Goal: Information Seeking & Learning: Learn about a topic

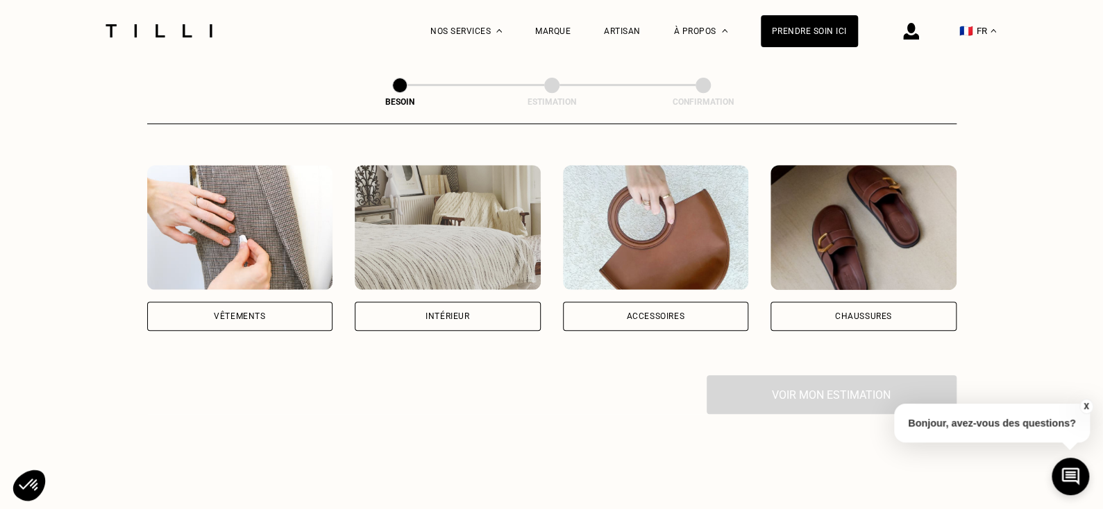
scroll to position [251, 0]
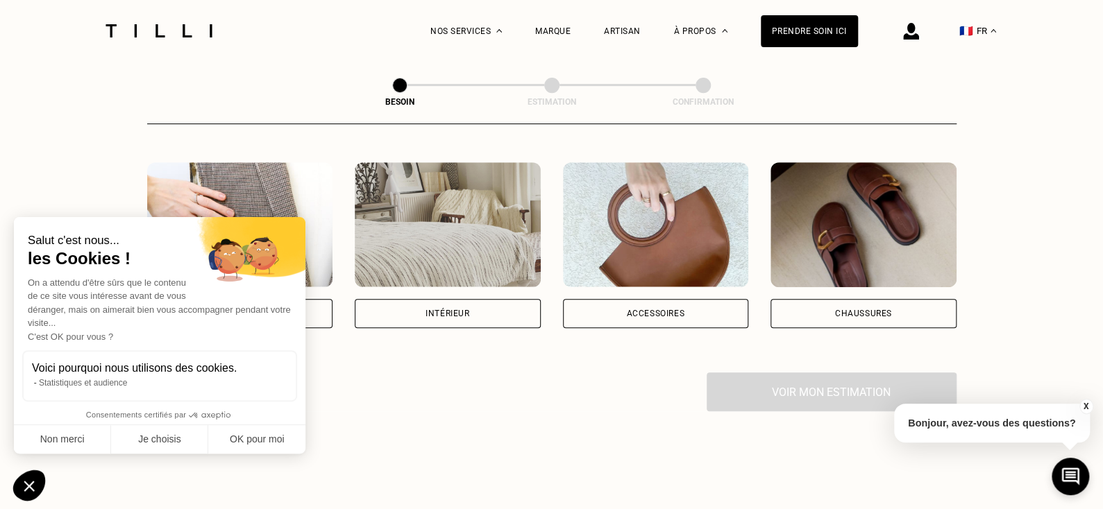
click at [788, 299] on div "Chaussures" at bounding box center [863, 313] width 186 height 29
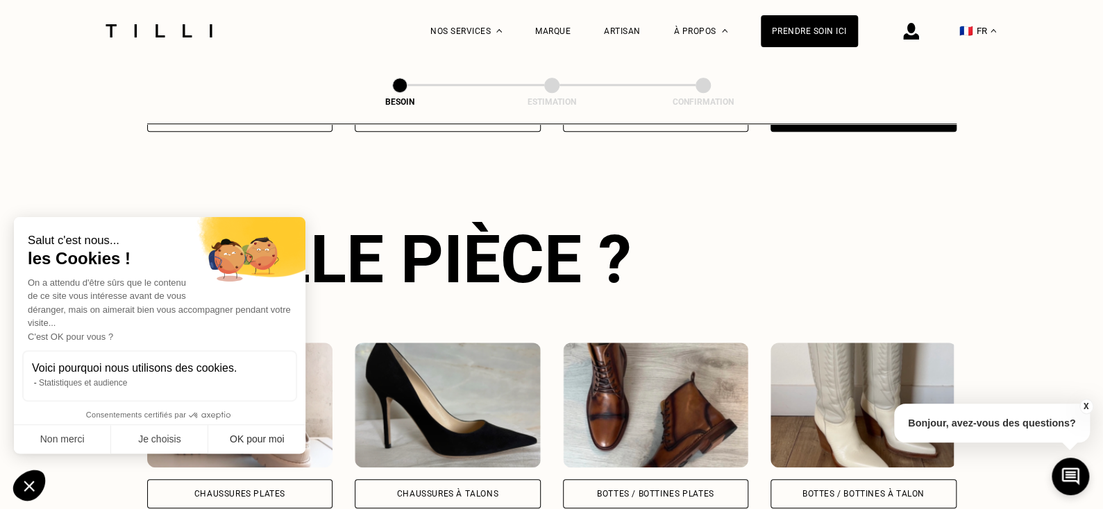
scroll to position [452, 0]
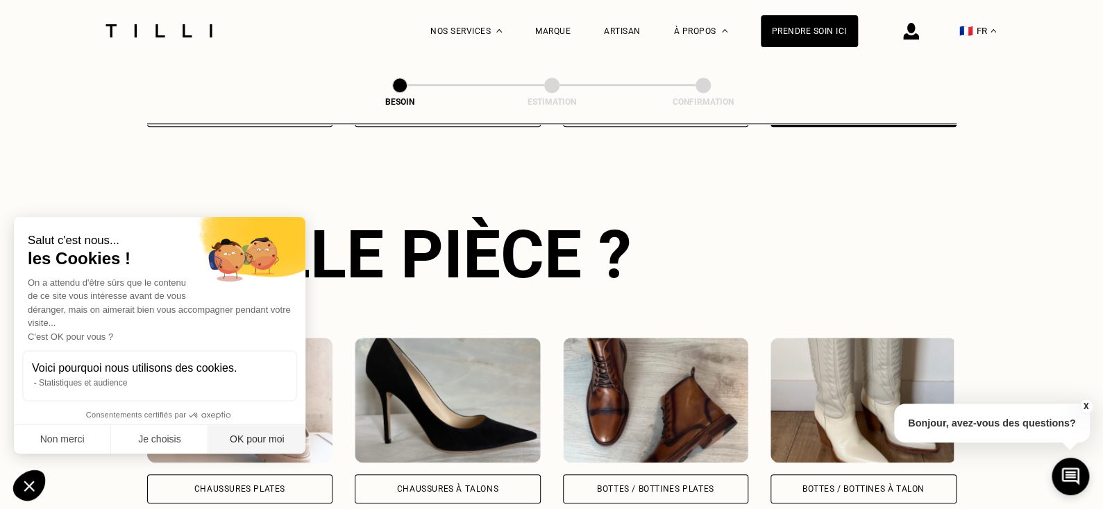
click at [259, 435] on button "OK pour moi" at bounding box center [256, 439] width 97 height 29
checkbox input "true"
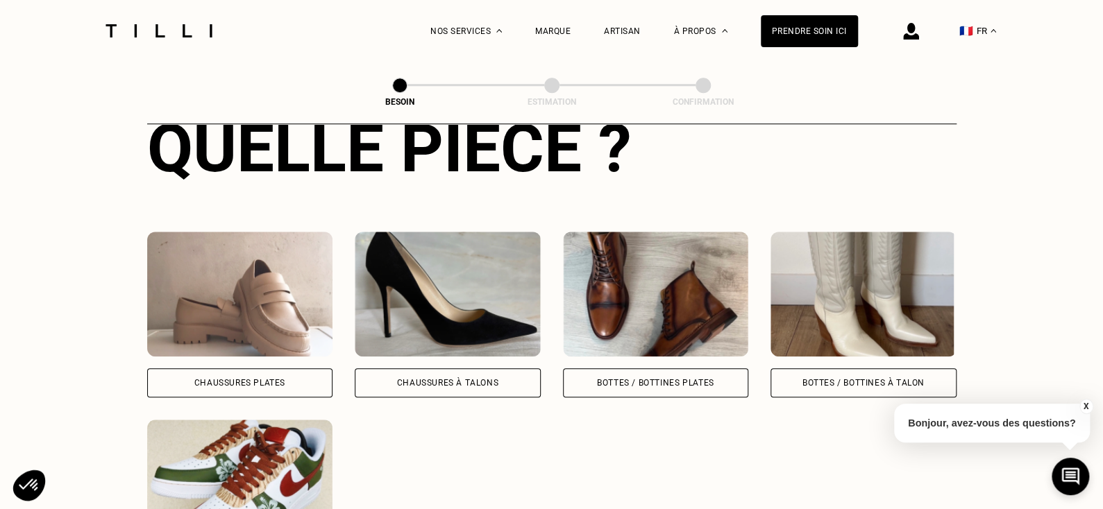
scroll to position [559, 0]
click at [252, 378] on div "Chaussures Plates" at bounding box center [239, 382] width 91 height 8
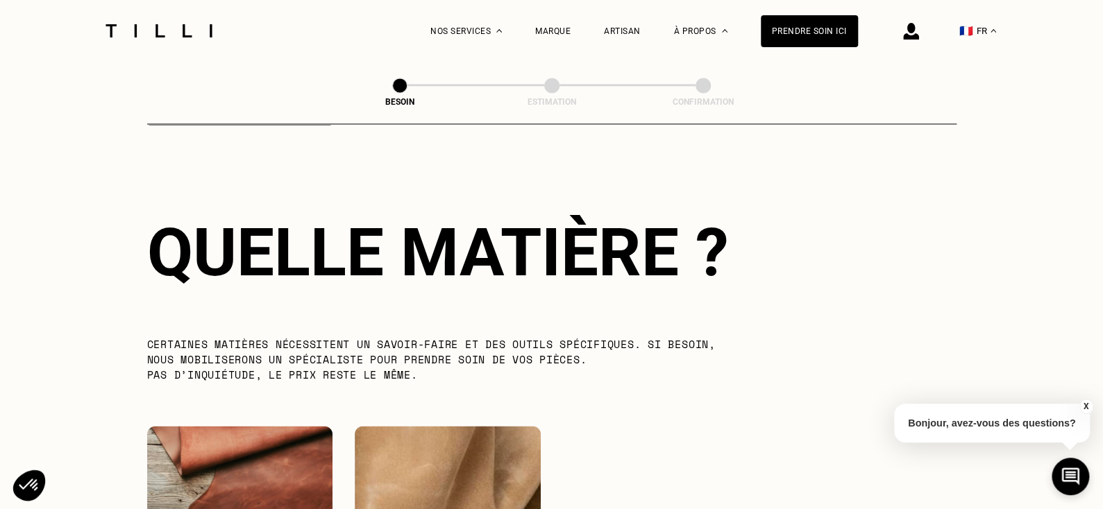
scroll to position [1237, 0]
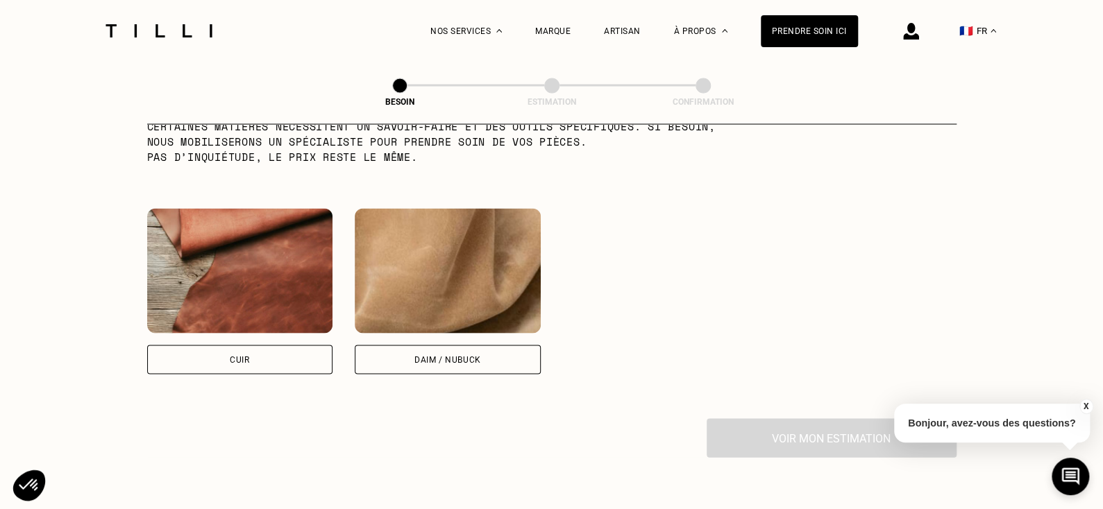
click at [266, 345] on div "Cuir" at bounding box center [240, 359] width 186 height 29
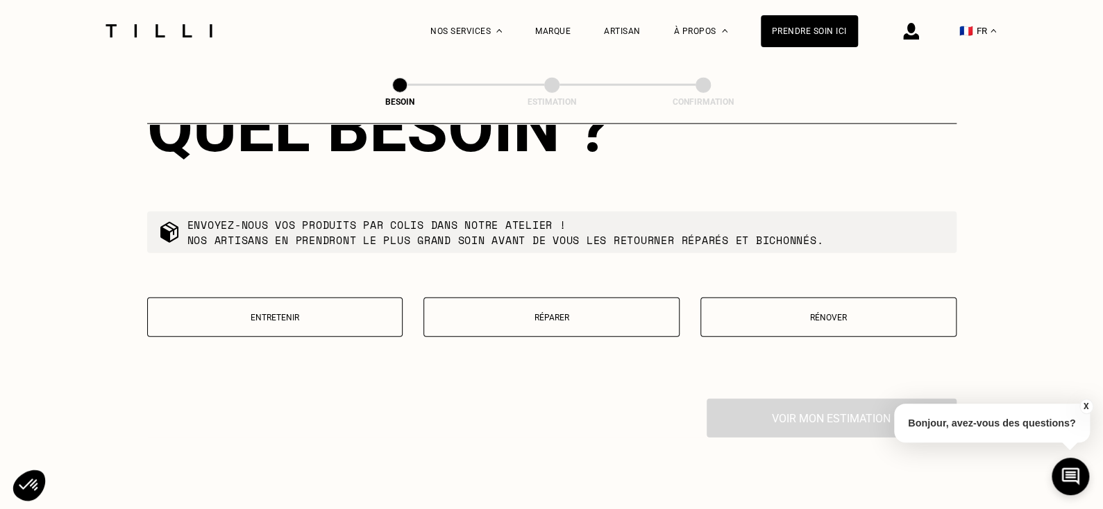
scroll to position [1612, 0]
click at [290, 296] on button "Entretenir" at bounding box center [275, 316] width 256 height 40
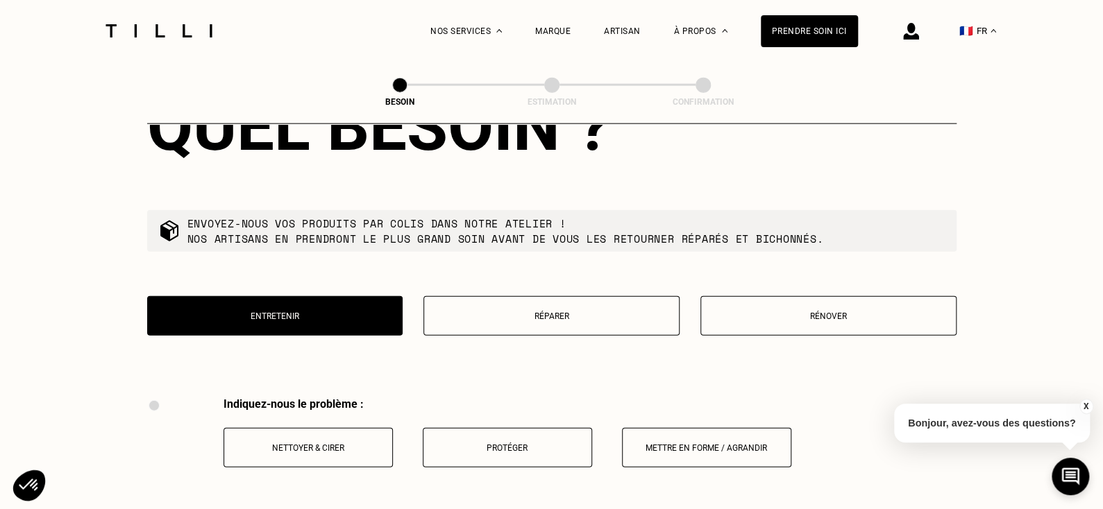
click at [483, 312] on p "Réparer" at bounding box center [551, 317] width 241 height 10
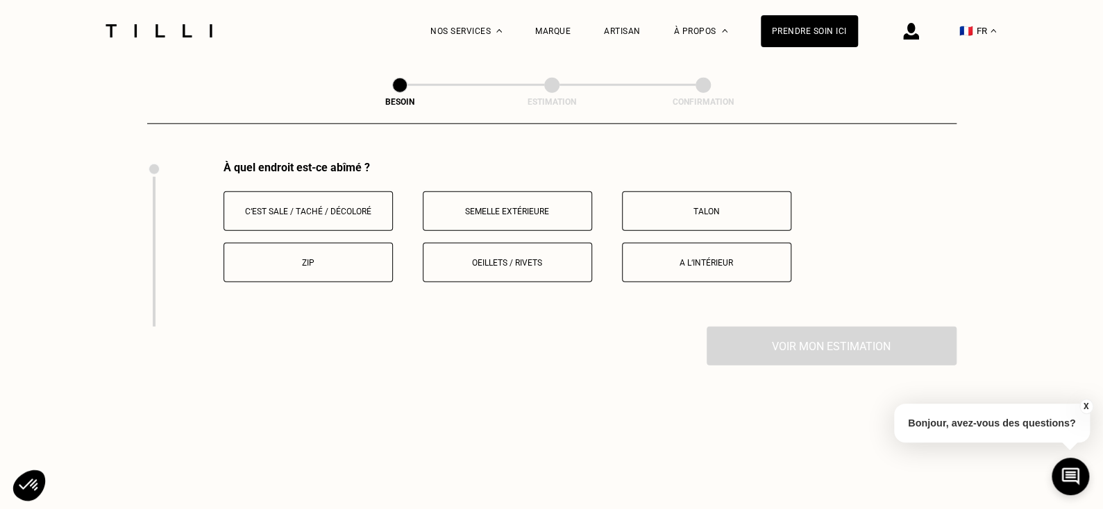
scroll to position [1847, 0]
click at [489, 194] on button "Semelle extérieure" at bounding box center [507, 214] width 169 height 40
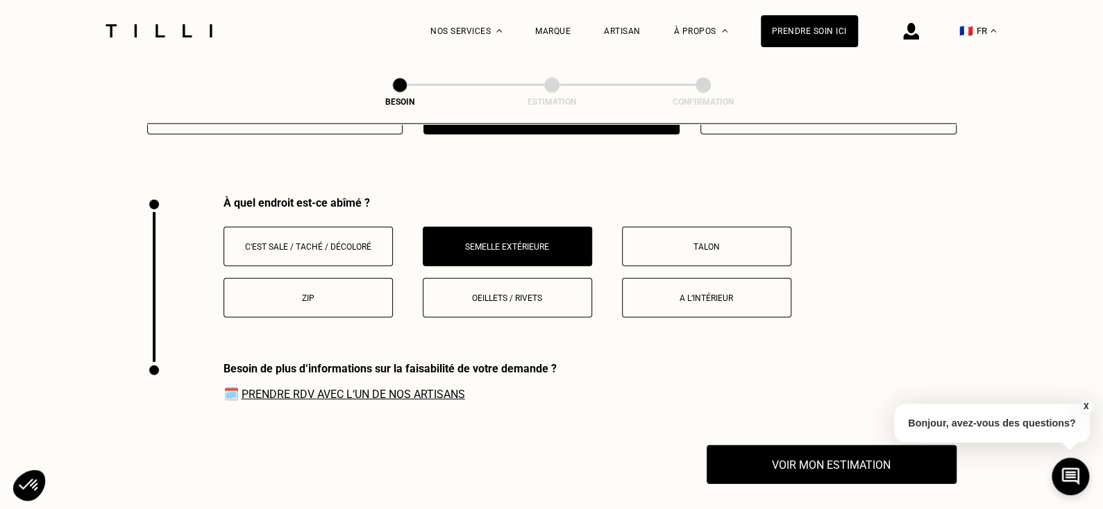
scroll to position [1702, 0]
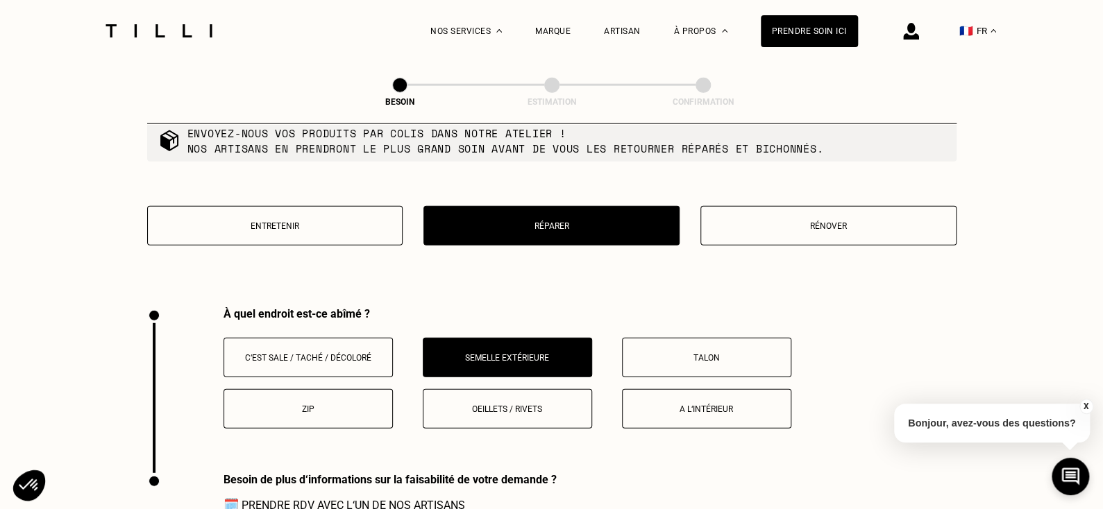
click at [325, 207] on button "Entretenir" at bounding box center [275, 226] width 256 height 40
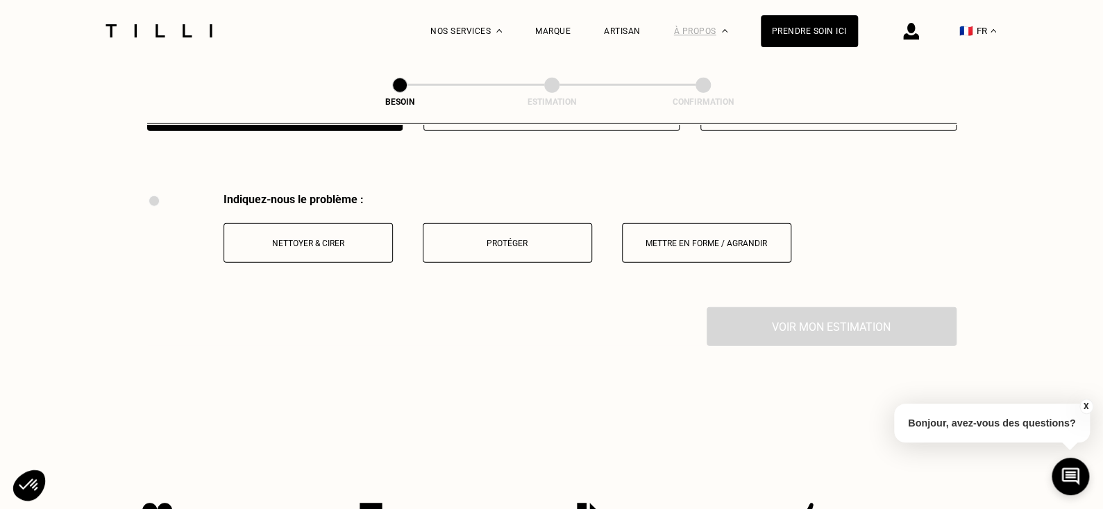
scroll to position [1843, 0]
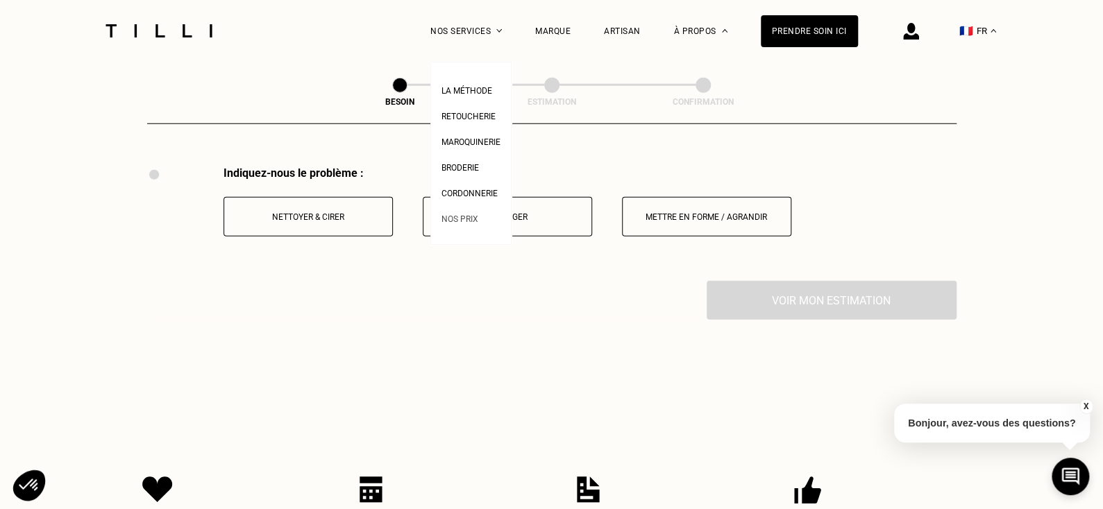
click at [475, 214] on span "Nos prix" at bounding box center [459, 219] width 37 height 10
select select "FR"
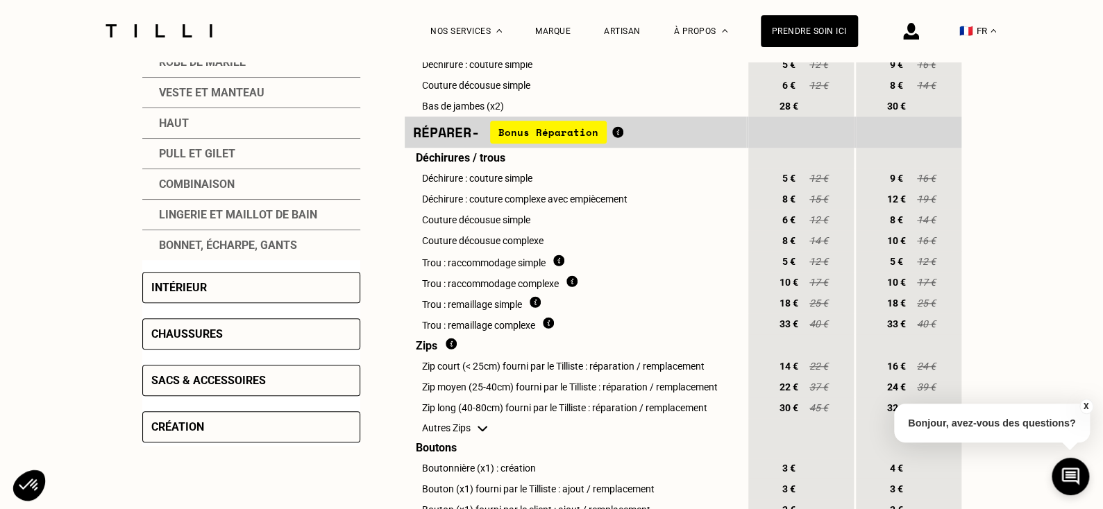
scroll to position [448, 0]
click at [221, 335] on div "Chaussures" at bounding box center [186, 333] width 71 height 13
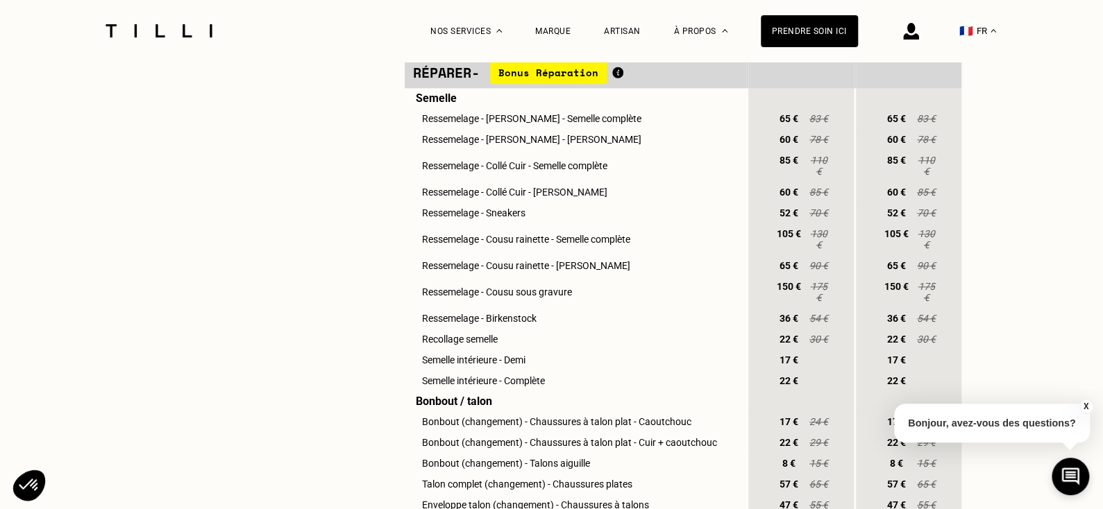
scroll to position [802, 0]
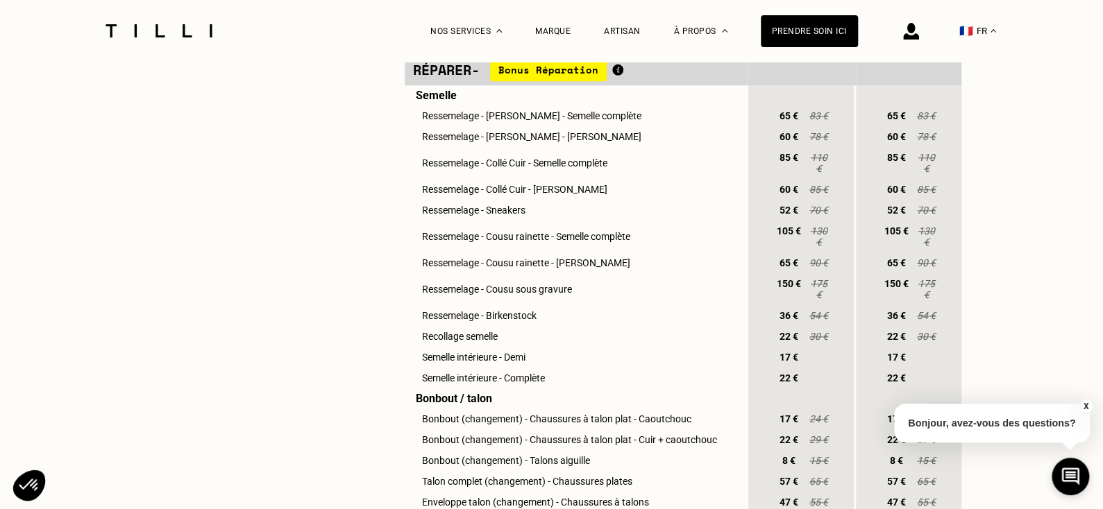
click at [568, 250] on td "Ressemelage - Cousu rainette - Semelle complète" at bounding box center [575, 237] width 341 height 32
click at [600, 250] on td "Ressemelage - Cousu rainette - Semelle complète" at bounding box center [575, 237] width 341 height 32
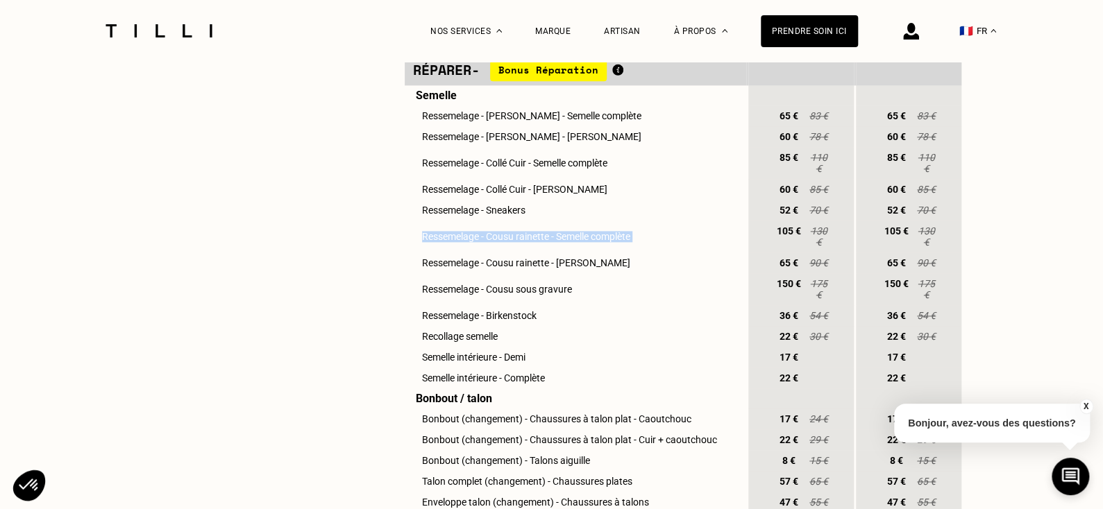
click at [600, 250] on td "Ressemelage - Cousu rainette - Semelle complète" at bounding box center [575, 237] width 341 height 32
click at [625, 253] on td "Ressemelage - Cousu rainette - Semelle complète" at bounding box center [575, 237] width 341 height 32
click at [555, 126] on td "Ressemelage - [PERSON_NAME] - Semelle complète" at bounding box center [575, 115] width 341 height 21
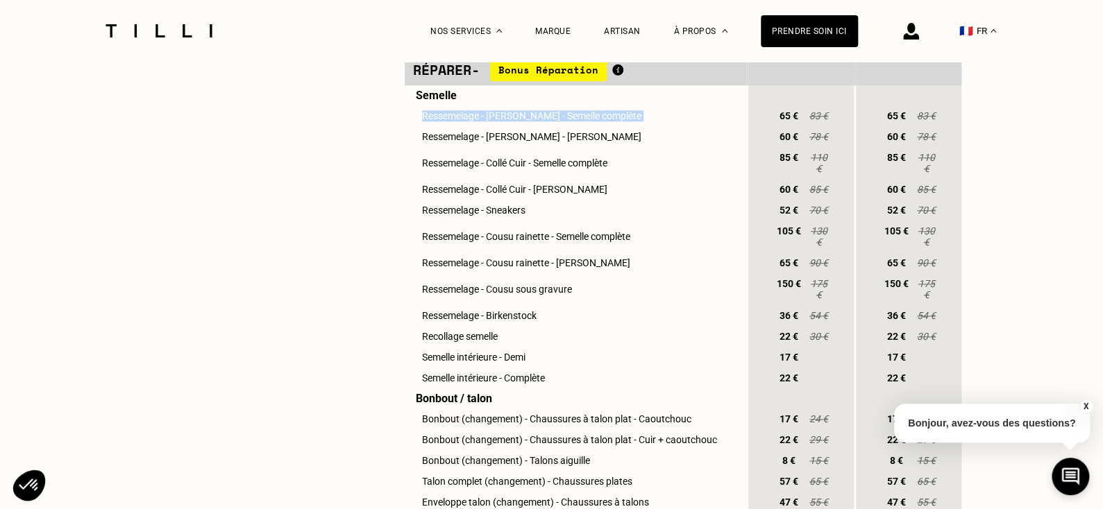
click at [555, 126] on td "Ressemelage - [PERSON_NAME] - Semelle complète" at bounding box center [575, 115] width 341 height 21
click at [580, 126] on td "Ressemelage - [PERSON_NAME] - Semelle complète" at bounding box center [575, 115] width 341 height 21
click at [539, 147] on td "Ressemelage - [PERSON_NAME] - [PERSON_NAME]" at bounding box center [575, 136] width 341 height 21
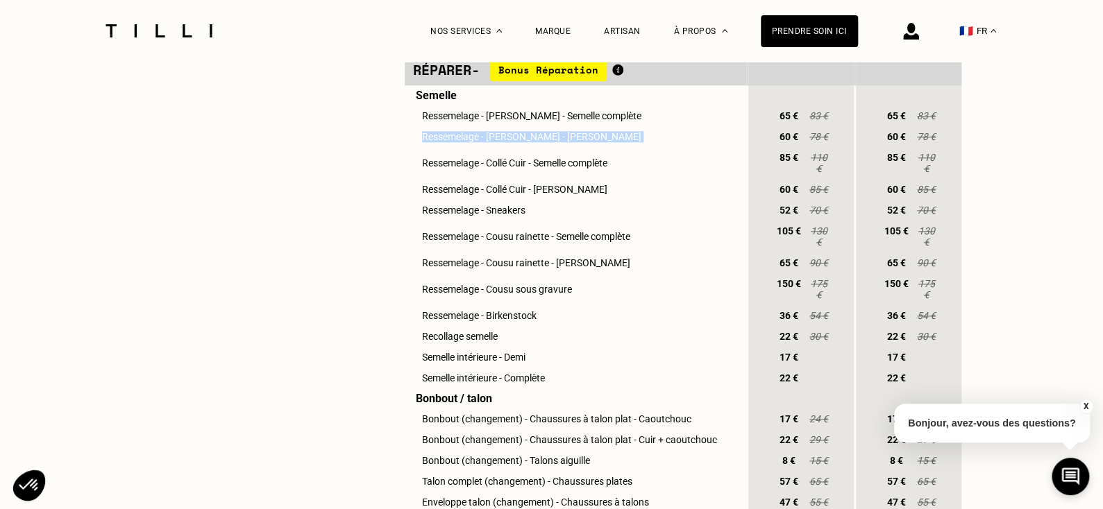
click at [539, 147] on td "Ressemelage - [PERSON_NAME] - [PERSON_NAME]" at bounding box center [575, 136] width 341 height 21
click at [579, 147] on td "Ressemelage - [PERSON_NAME] - [PERSON_NAME]" at bounding box center [575, 136] width 341 height 21
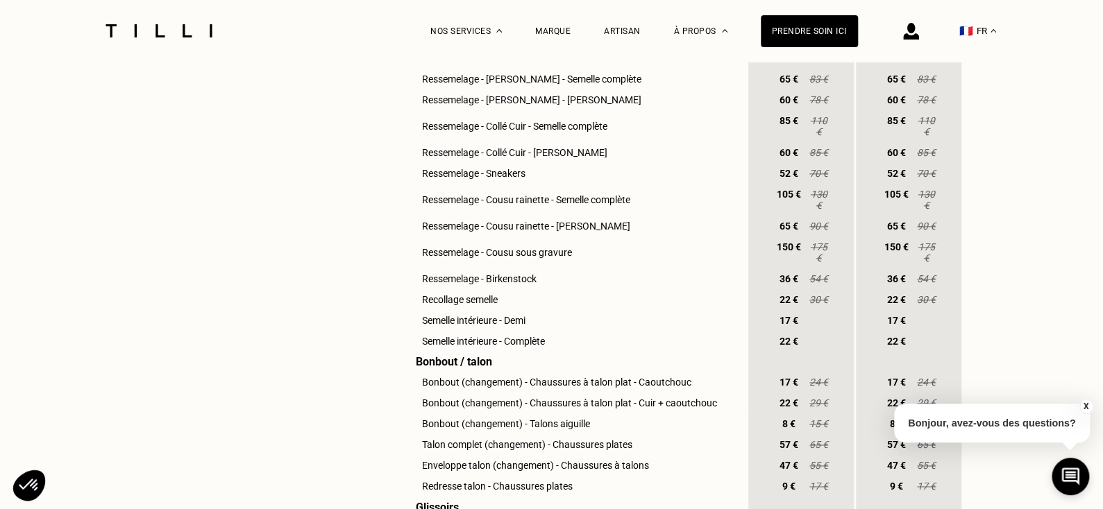
scroll to position [843, 0]
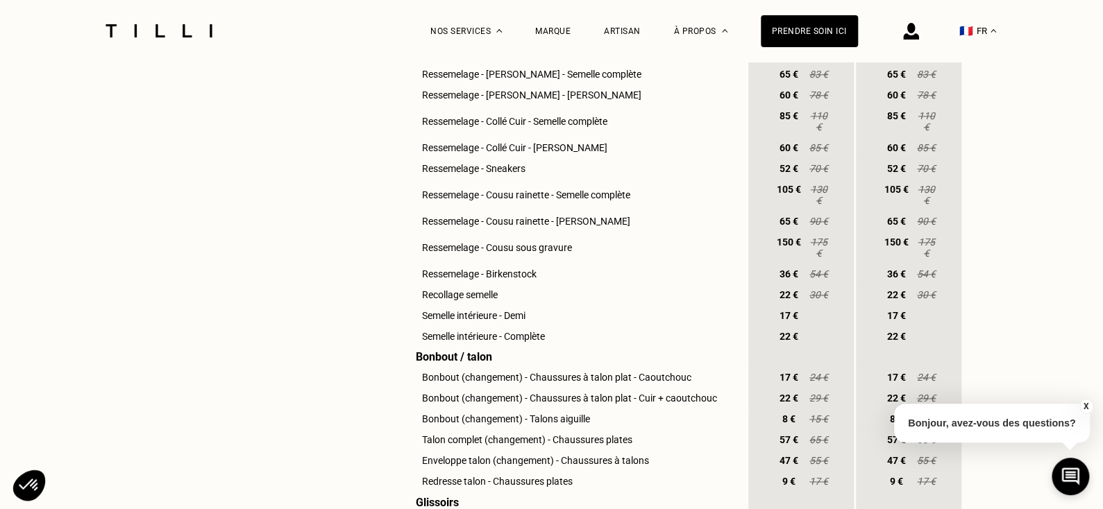
click at [507, 285] on td "Ressemelage - Birkenstock" at bounding box center [575, 274] width 341 height 21
click at [482, 305] on td "Recollage semelle" at bounding box center [575, 295] width 341 height 21
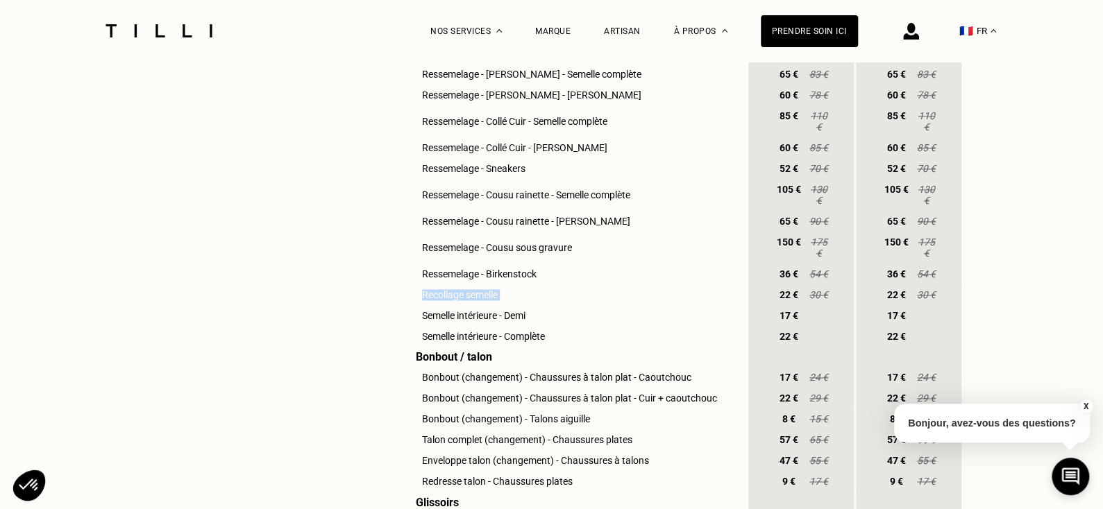
click at [482, 305] on td "Recollage semelle" at bounding box center [575, 295] width 341 height 21
click at [559, 347] on td "Semelle intérieure - Complète" at bounding box center [575, 336] width 341 height 21
click at [527, 344] on td "Semelle intérieure - Complète" at bounding box center [575, 336] width 341 height 21
click at [496, 326] on td "Semelle intérieure - Demi" at bounding box center [575, 315] width 341 height 21
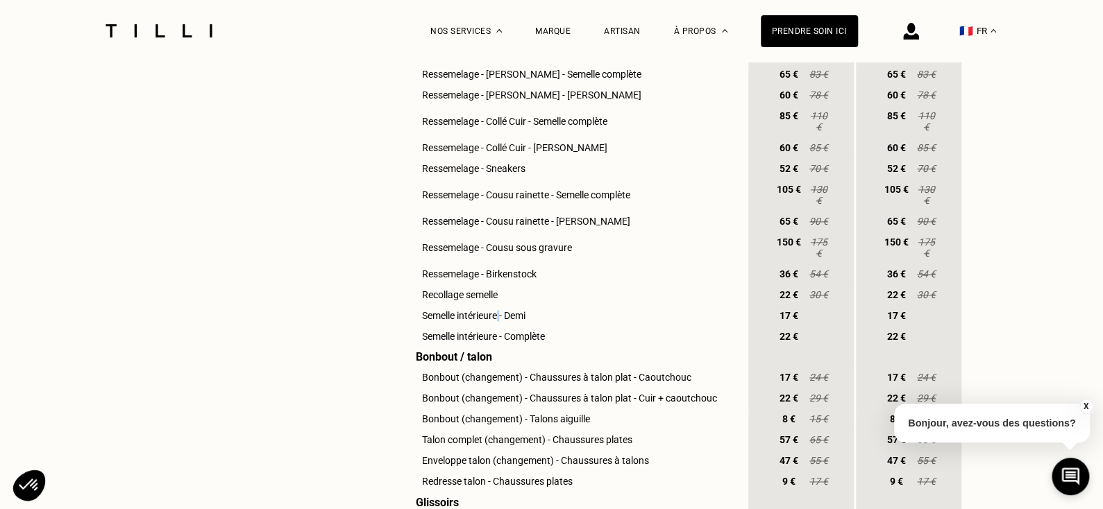
click at [496, 326] on td "Semelle intérieure - Demi" at bounding box center [575, 315] width 341 height 21
click at [515, 326] on td "Semelle intérieure - Demi" at bounding box center [575, 315] width 341 height 21
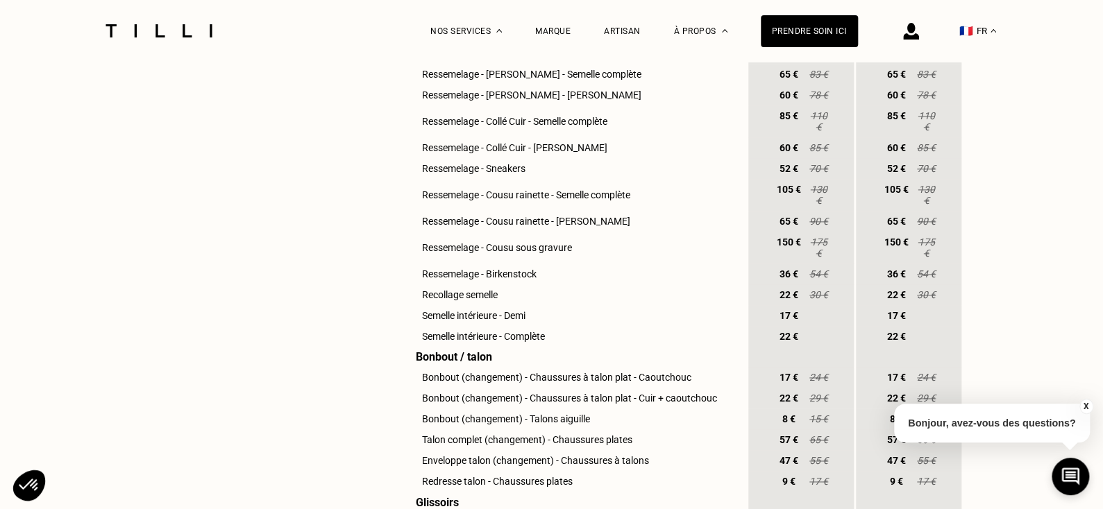
click at [529, 347] on td "Semelle intérieure - Complète" at bounding box center [575, 336] width 341 height 21
click at [553, 347] on td "Semelle intérieure - Complète" at bounding box center [575, 336] width 341 height 21
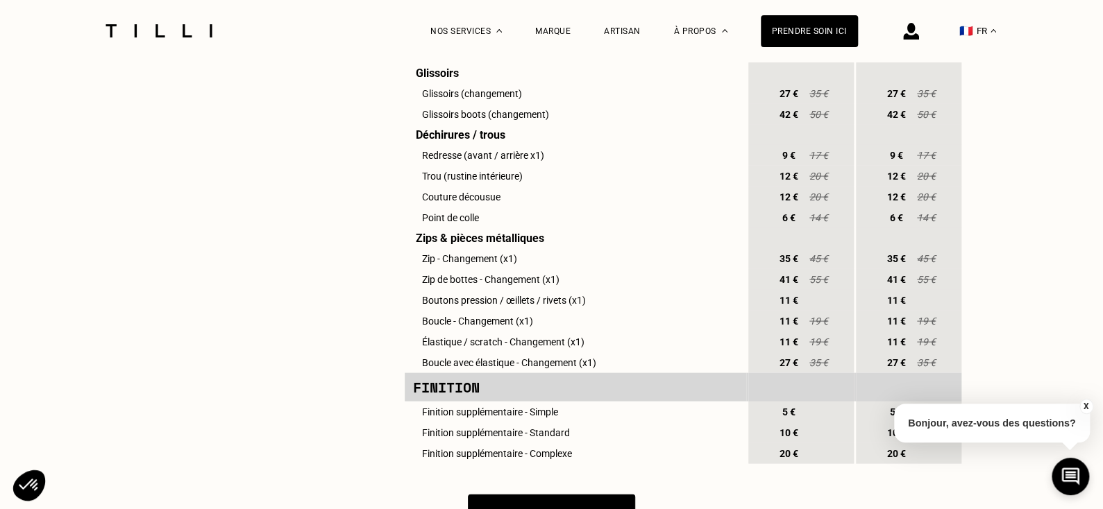
scroll to position [1251, 0]
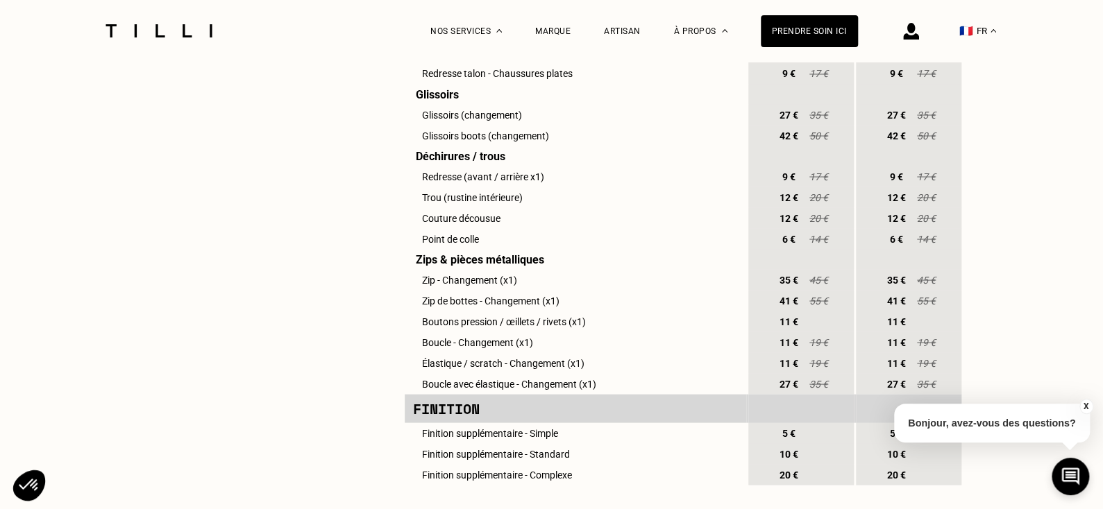
click at [471, 228] on td "Couture décousue" at bounding box center [575, 218] width 341 height 21
click at [790, 223] on span "12 €" at bounding box center [789, 217] width 25 height 11
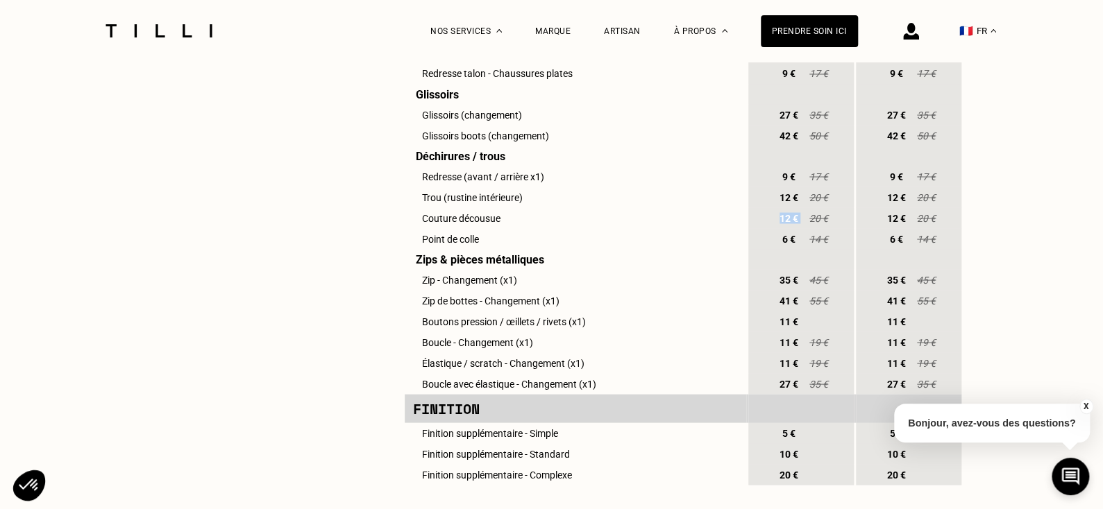
click at [790, 223] on span "12 €" at bounding box center [789, 217] width 25 height 11
click at [441, 228] on td "Couture décousue" at bounding box center [575, 218] width 341 height 21
click at [480, 228] on td "Couture décousue" at bounding box center [575, 218] width 341 height 21
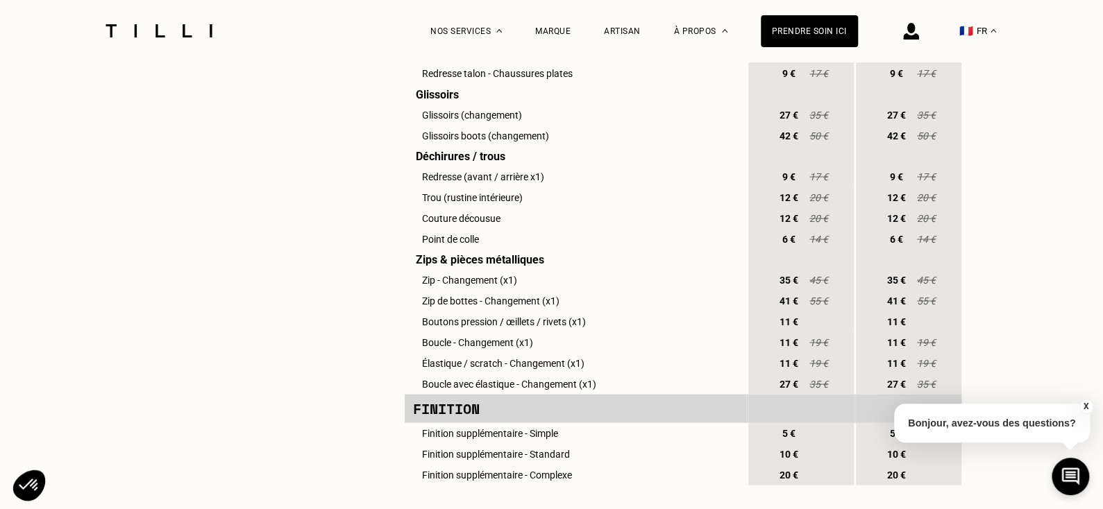
click at [484, 269] on td "Zips & pièces métalliques" at bounding box center [575, 259] width 341 height 20
click at [540, 269] on td "Zips & pièces métalliques" at bounding box center [575, 259] width 341 height 20
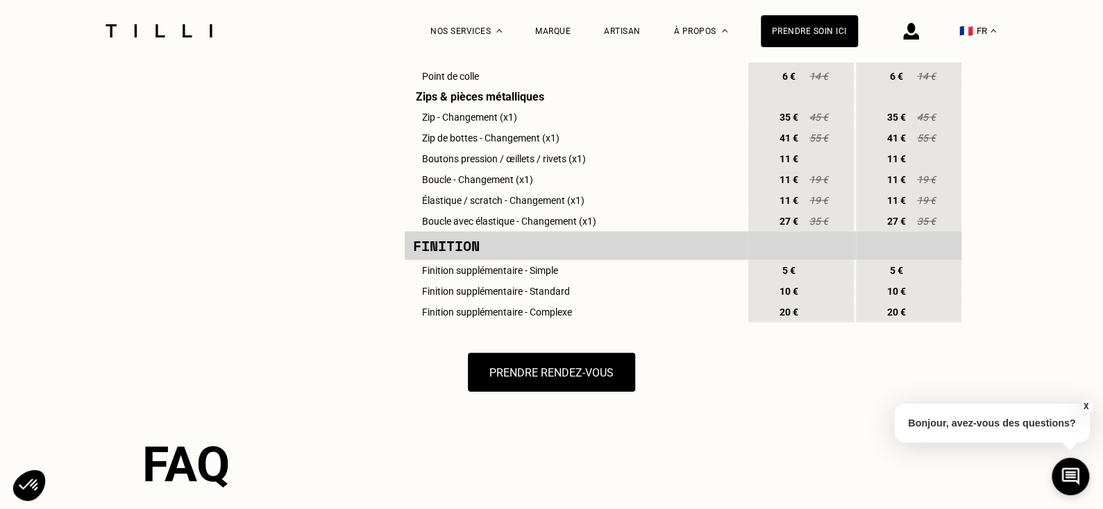
scroll to position [1420, 0]
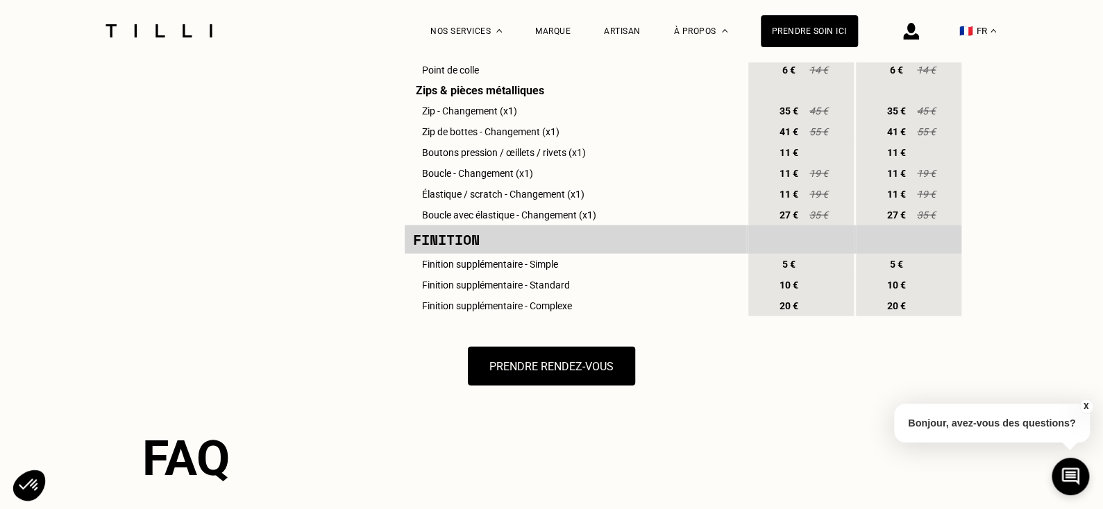
click at [521, 275] on td "Finition supplémentaire - Simple" at bounding box center [575, 264] width 341 height 21
click at [521, 296] on td "Finition supplémentaire - Standard" at bounding box center [575, 285] width 341 height 21
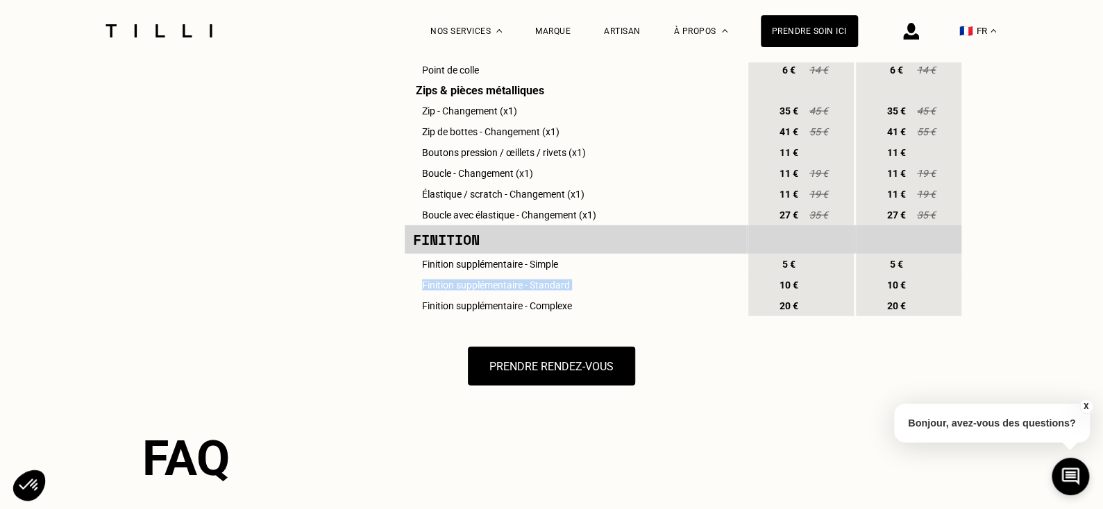
click at [521, 296] on td "Finition supplémentaire - Standard" at bounding box center [575, 285] width 341 height 21
click at [523, 316] on td "Finition supplémentaire - Complexe" at bounding box center [575, 306] width 341 height 21
click at [549, 316] on td "Finition supplémentaire - Complexe" at bounding box center [575, 306] width 341 height 21
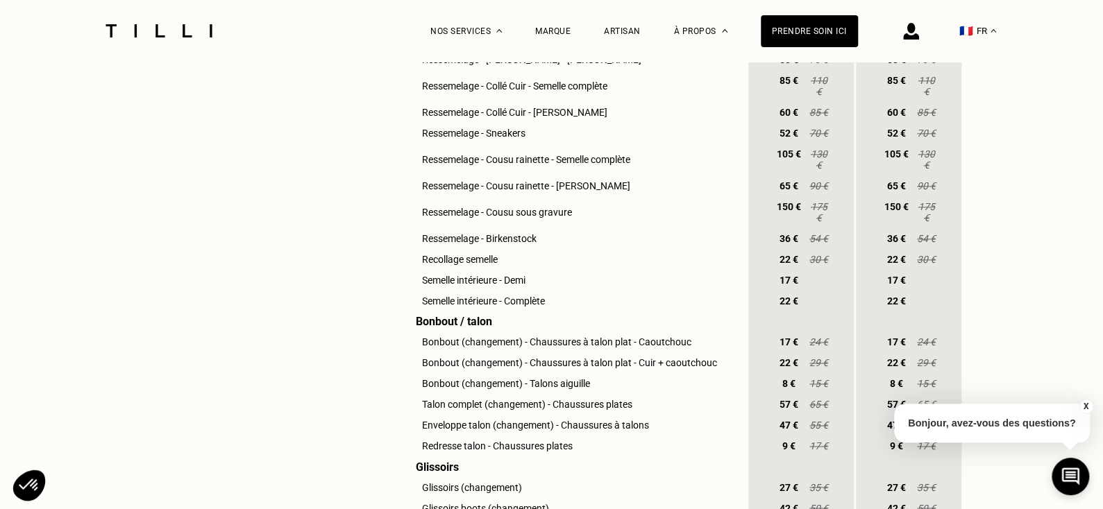
scroll to position [877, 0]
click at [1083, 405] on button "X" at bounding box center [1085, 406] width 14 height 15
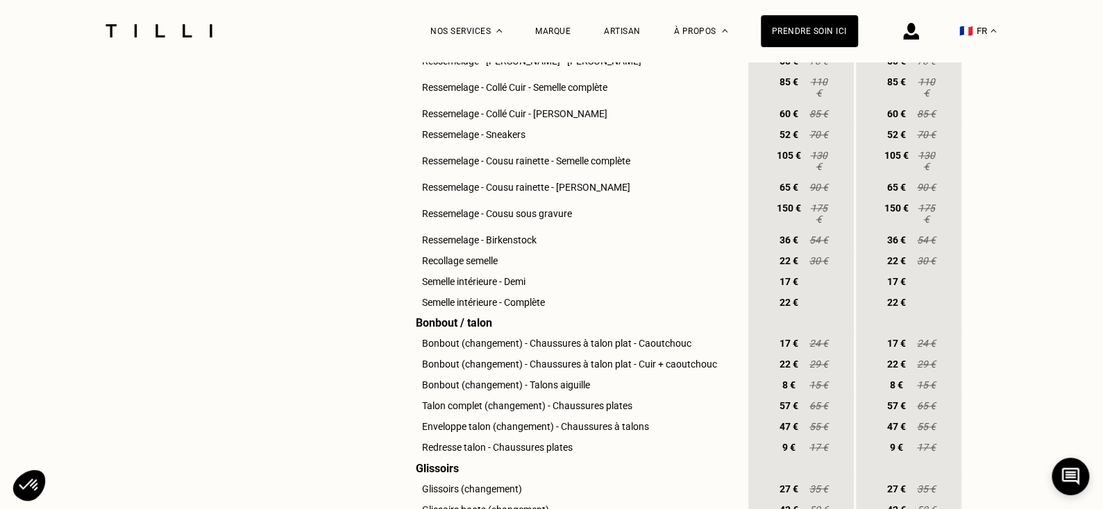
click at [595, 354] on td "Bonbout (changement) - Chaussures à talon plat - Caoutchouc" at bounding box center [575, 343] width 341 height 21
click at [636, 354] on td "Bonbout (changement) - Chaussures à talon plat - Caoutchouc" at bounding box center [575, 343] width 341 height 21
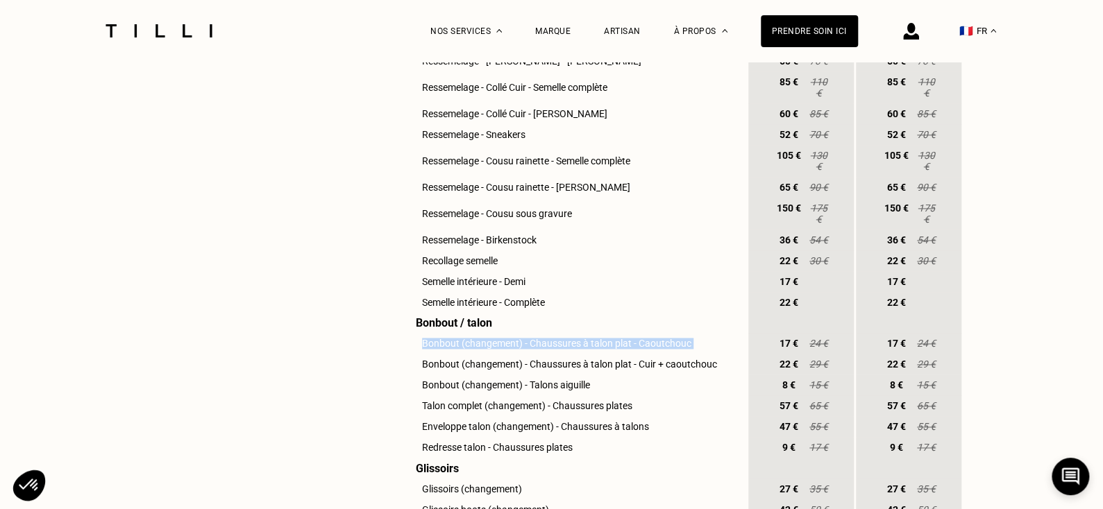
click at [636, 354] on td "Bonbout (changement) - Chaussures à talon plat - Caoutchouc" at bounding box center [575, 343] width 341 height 21
click at [618, 375] on td "Bonbout (changement) - Chaussures à talon plat - Cuir + caoutchouc" at bounding box center [575, 364] width 341 height 21
click at [652, 375] on td "Bonbout (changement) - Chaussures à talon plat - Cuir + caoutchouc" at bounding box center [575, 364] width 341 height 21
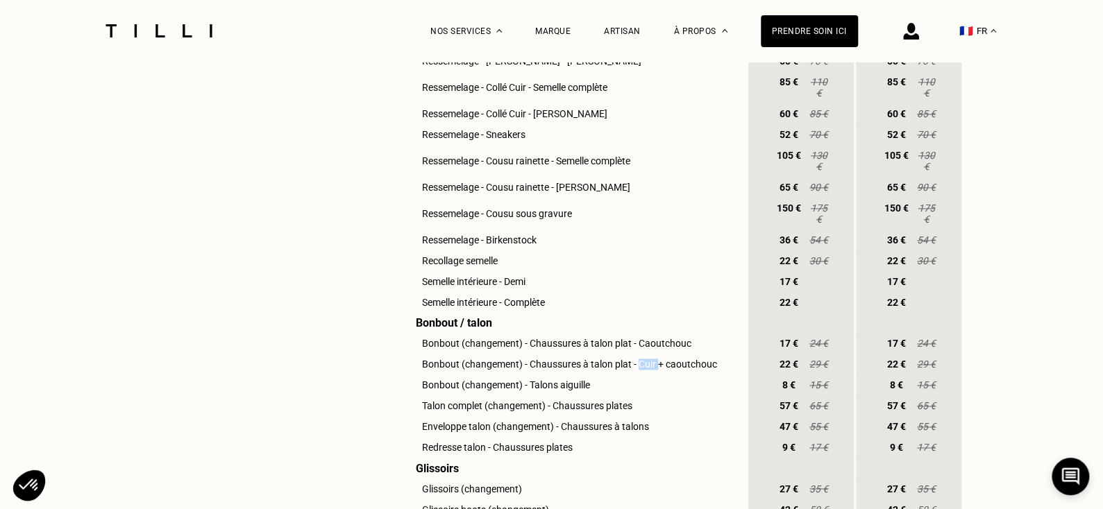
click at [652, 375] on td "Bonbout (changement) - Chaussures à talon plat - Cuir + caoutchouc" at bounding box center [575, 364] width 341 height 21
click at [614, 375] on td "Bonbout (changement) - Chaussures à talon plat - Cuir + caoutchouc" at bounding box center [575, 364] width 341 height 21
click at [629, 375] on td "Bonbout (changement) - Chaussures à talon plat - Cuir + caoutchouc" at bounding box center [575, 364] width 341 height 21
click at [575, 198] on td "Ressemelage - Cousu rainette - [PERSON_NAME]" at bounding box center [575, 187] width 341 height 21
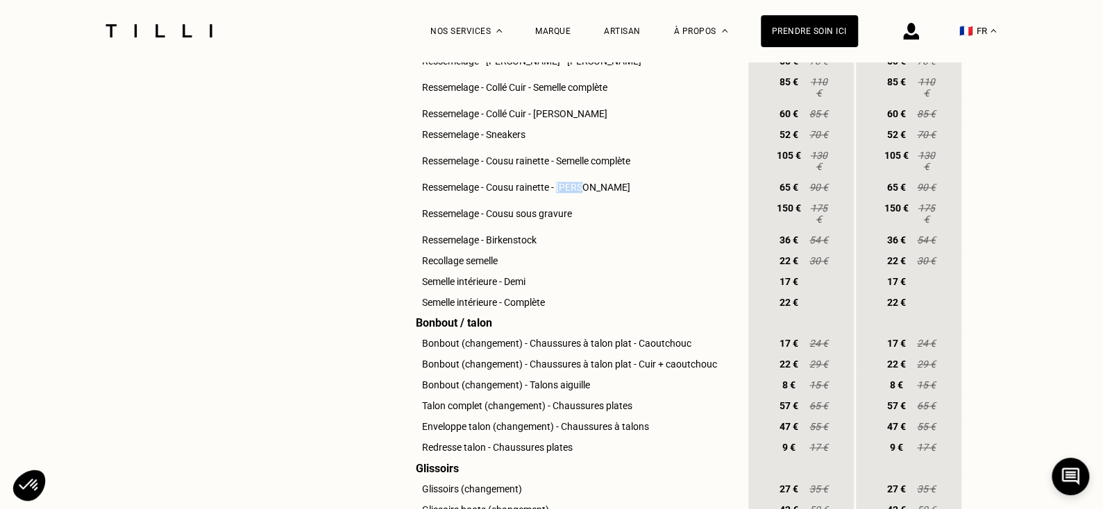
click at [575, 198] on td "Ressemelage - Cousu rainette - [PERSON_NAME]" at bounding box center [575, 187] width 341 height 21
click at [603, 198] on td "Ressemelage - Cousu rainette - [PERSON_NAME]" at bounding box center [575, 187] width 341 height 21
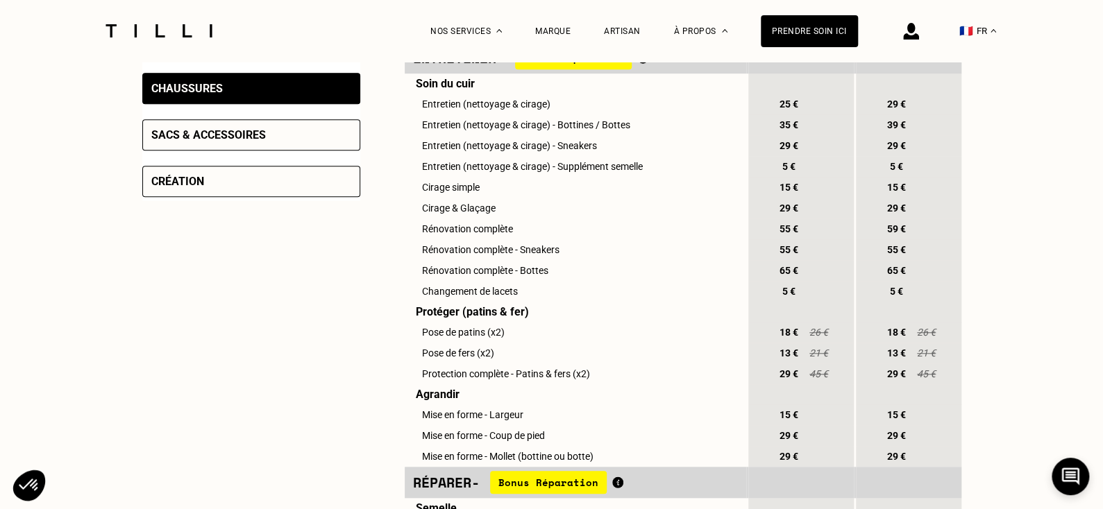
scroll to position [378, 0]
